Goal: Navigation & Orientation: Find specific page/section

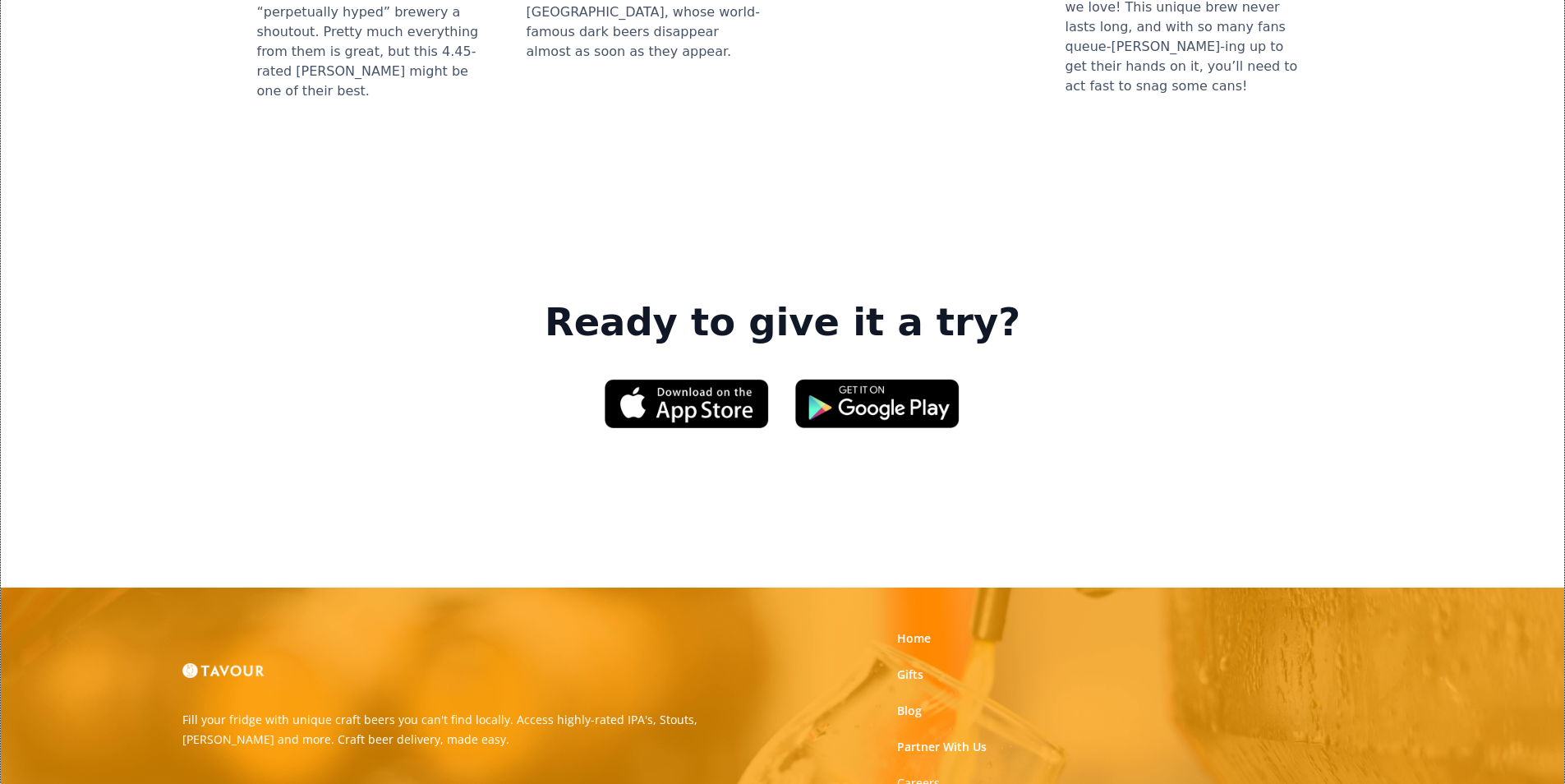
scroll to position [2382, 0]
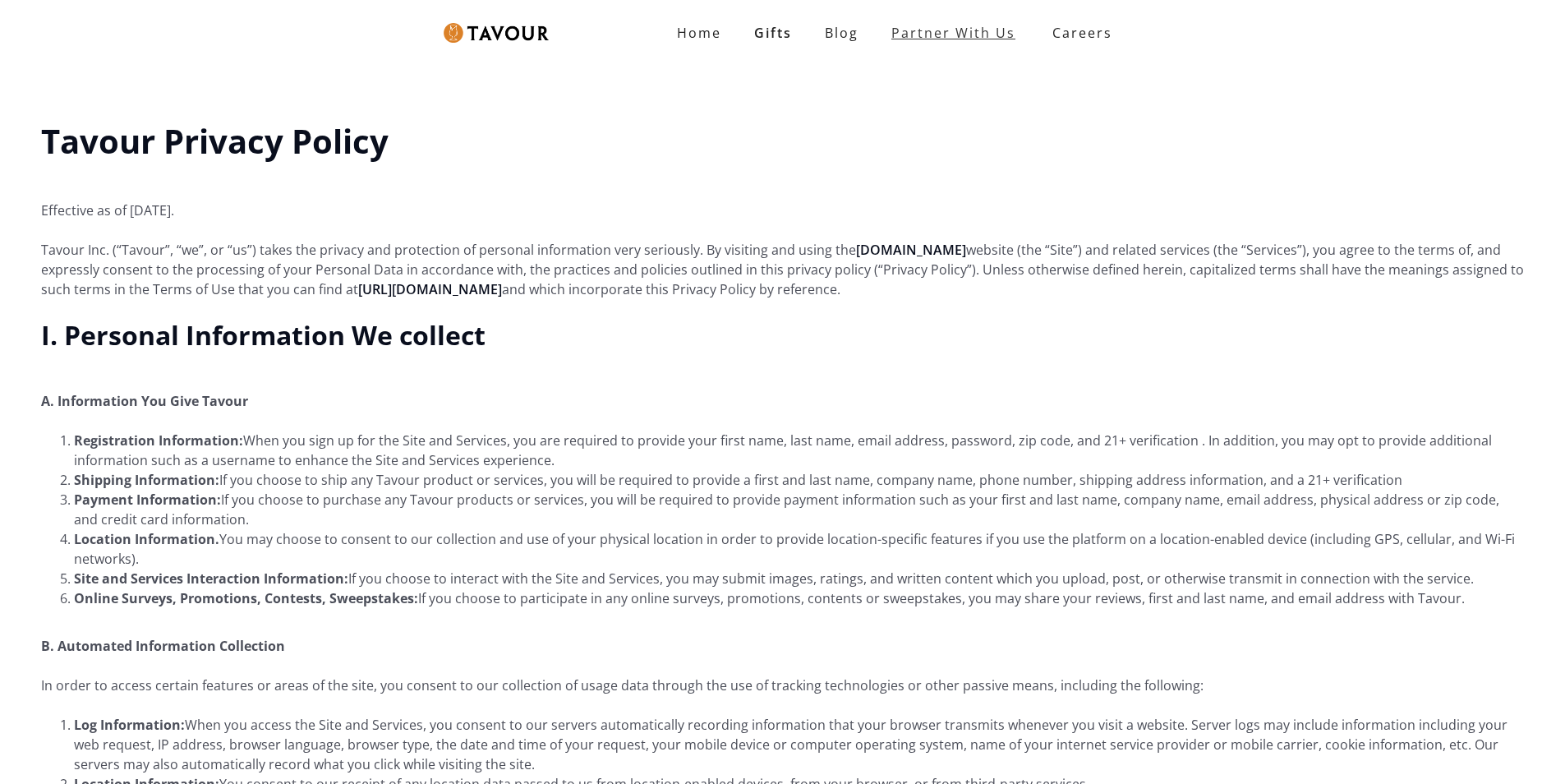
click at [1007, 31] on link "Partner With Us" at bounding box center [953, 32] width 157 height 33
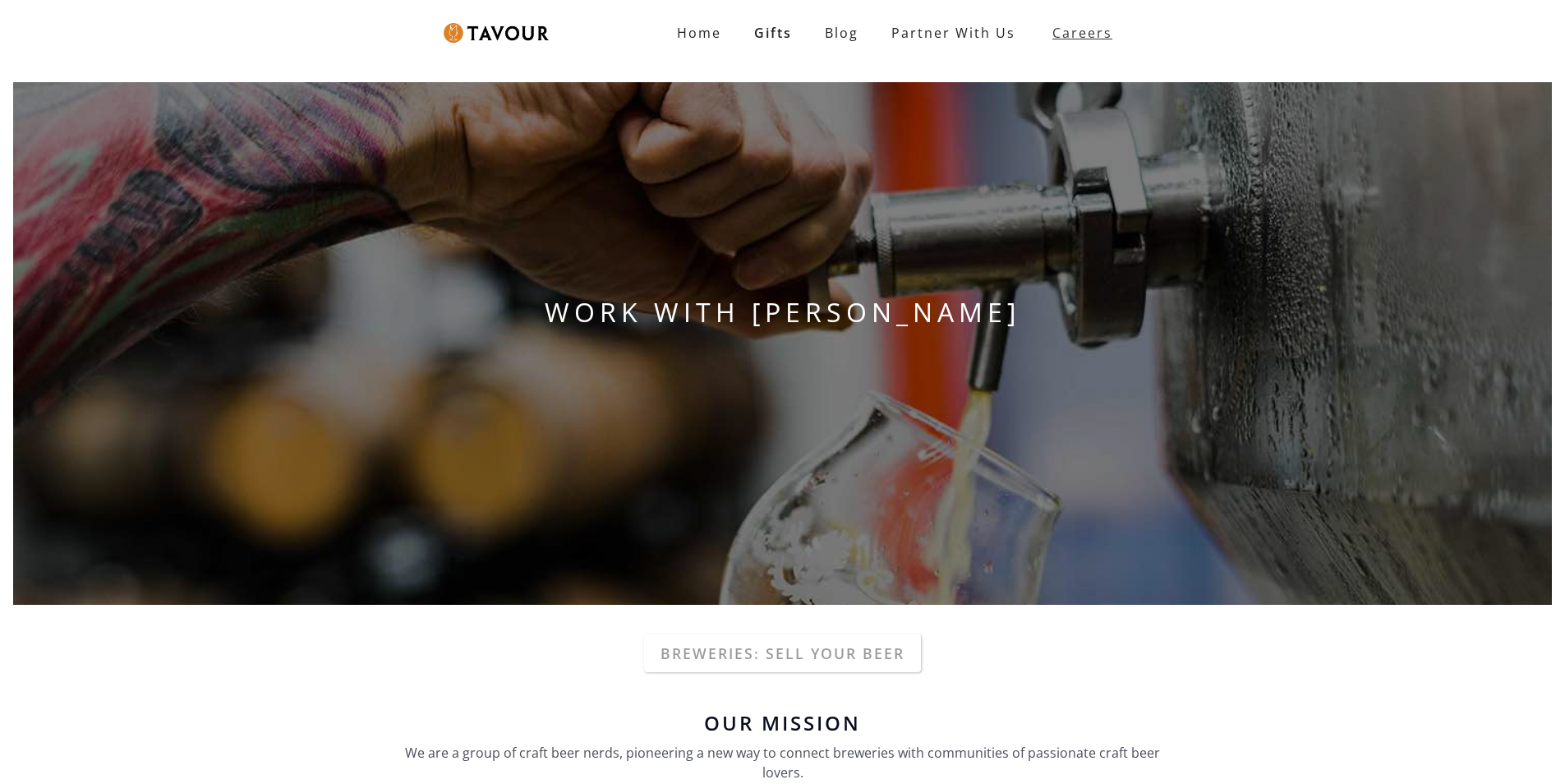
click at [1071, 25] on strong "Careers" at bounding box center [1082, 32] width 60 height 33
